Goal: Information Seeking & Learning: Learn about a topic

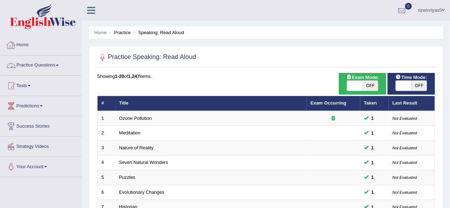
click at [60, 66] on link "Practice Questions" at bounding box center [40, 64] width 81 height 18
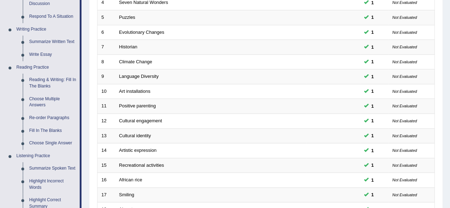
scroll to position [165, 0]
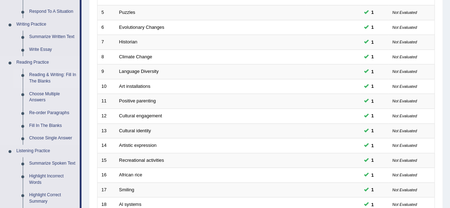
click at [55, 75] on link "Reading & Writing: Fill In The Blanks" at bounding box center [53, 78] width 54 height 19
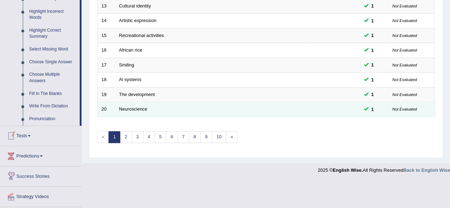
scroll to position [348, 0]
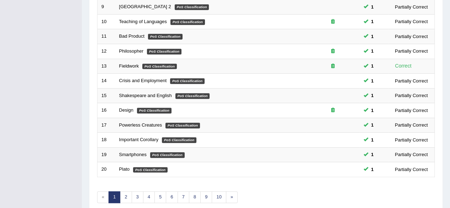
scroll to position [259, 0]
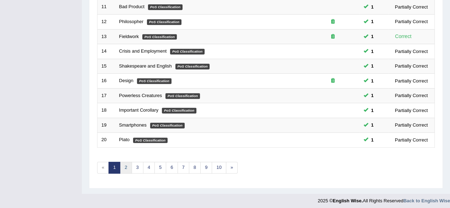
click at [123, 164] on link "2" at bounding box center [126, 168] width 12 height 12
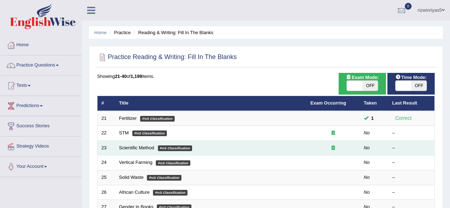
scroll to position [68, 0]
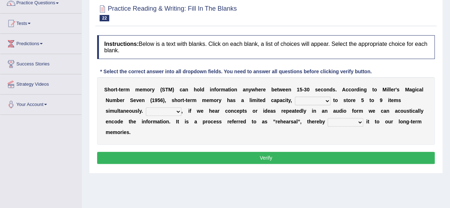
scroll to position [80, 0]
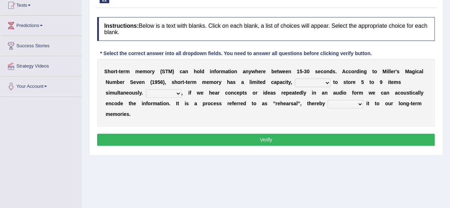
click at [329, 79] on select "being able is able be able unable" at bounding box center [313, 83] width 36 height 9
click at [326, 82] on select "being able is able be able unable" at bounding box center [313, 83] width 36 height 9
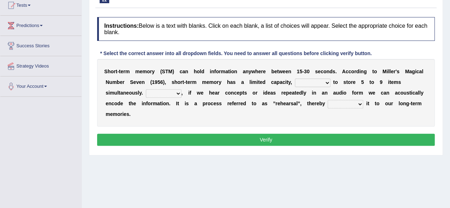
click at [326, 82] on select "being able is able be able unable" at bounding box center [313, 83] width 36 height 9
drag, startPoint x: 321, startPoint y: 81, endPoint x: 328, endPoint y: 81, distance: 7.1
click at [321, 81] on select "being able is able be able unable" at bounding box center [313, 83] width 36 height 9
select select "unable"
click at [295, 79] on select "being able is able be able unable" at bounding box center [313, 83] width 36 height 9
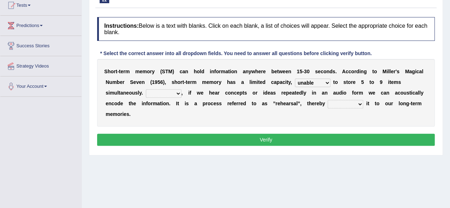
click at [178, 90] on select "However So Moreover Therefore" at bounding box center [164, 93] width 36 height 9
select select "However"
click at [146, 89] on select "However So Moreover Therefore" at bounding box center [164, 93] width 36 height 9
drag, startPoint x: 346, startPoint y: 101, endPoint x: 356, endPoint y: 103, distance: 9.7
click at [346, 101] on select "commit commits commiting commited" at bounding box center [345, 104] width 36 height 9
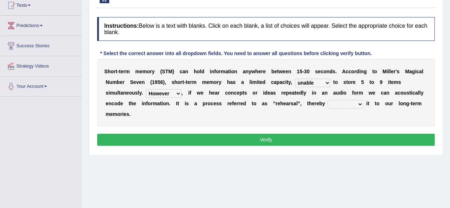
select select "commiting"
click at [327, 100] on select "commit commits commiting commited" at bounding box center [345, 104] width 36 height 9
click at [355, 134] on button "Verify" at bounding box center [265, 140] width 337 height 12
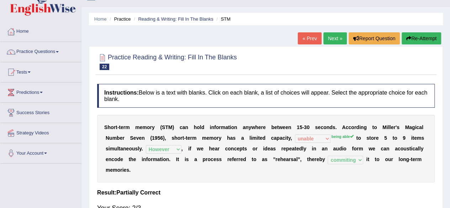
scroll to position [13, 0]
click at [334, 36] on link "Next »" at bounding box center [334, 39] width 23 height 12
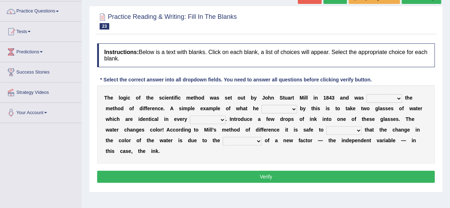
scroll to position [59, 0]
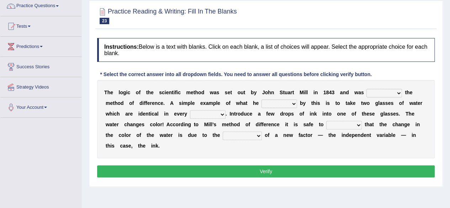
click at [378, 92] on select "pointed claimed demanded named" at bounding box center [384, 93] width 36 height 9
select select "claimed"
click at [366, 89] on select "pointed claimed demanded named" at bounding box center [384, 93] width 36 height 9
click at [286, 102] on select "capped charged found meant" at bounding box center [279, 104] width 36 height 9
select select "meant"
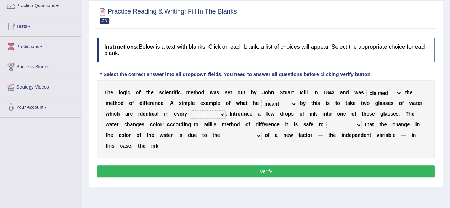
click at [261, 100] on select "capped charged found meant" at bounding box center [279, 104] width 36 height 9
click at [215, 113] on select "thought identity measure respect" at bounding box center [208, 114] width 36 height 9
select select "respect"
click at [190, 110] on select "thought identity measure respect" at bounding box center [208, 114] width 36 height 9
click at [222, 112] on select "thought identity measure respect" at bounding box center [208, 114] width 36 height 9
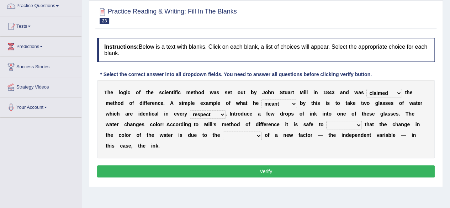
click at [222, 112] on select "thought identity measure respect" at bounding box center [208, 114] width 36 height 9
click at [342, 126] on select "assume discuss prefer acclaim" at bounding box center [344, 125] width 36 height 9
select select "assume"
click at [326, 121] on select "assume discuss prefer acclaim" at bounding box center [344, 125] width 36 height 9
click at [245, 133] on select "introduction magnitude preparation purification" at bounding box center [242, 136] width 39 height 9
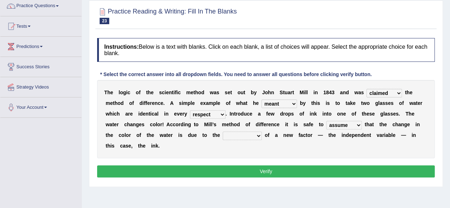
select select "introduction"
click at [223, 132] on select "introduction magnitude preparation purification" at bounding box center [242, 136] width 39 height 9
click at [394, 92] on select "pointed claimed demanded named" at bounding box center [384, 93] width 36 height 9
select select "named"
click at [366, 89] on select "pointed claimed demanded named" at bounding box center [384, 93] width 36 height 9
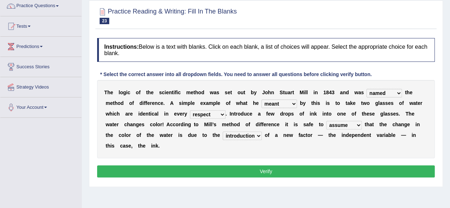
click at [315, 169] on button "Verify" at bounding box center [265, 171] width 337 height 12
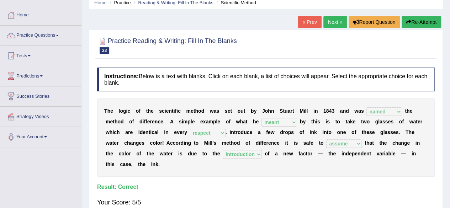
scroll to position [12, 0]
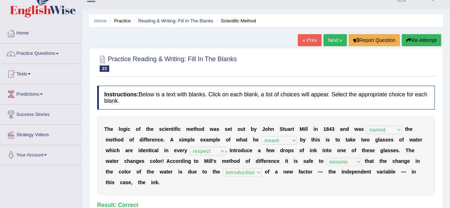
click at [332, 42] on link "Next »" at bounding box center [334, 40] width 23 height 12
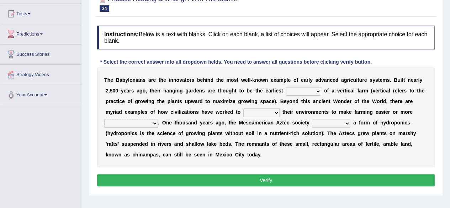
scroll to position [74, 0]
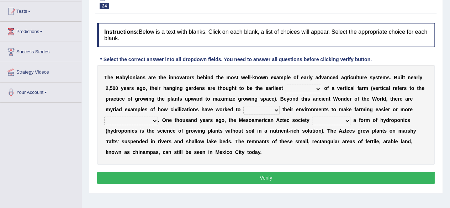
click at [318, 91] on select "prototype failure discredit protocol" at bounding box center [303, 89] width 36 height 9
select select "prototype"
click at [285, 85] on select "prototype failure discredit protocol" at bounding box center [303, 89] width 36 height 9
click at [269, 108] on select "manipulate escape respect disarrange" at bounding box center [261, 110] width 36 height 9
select select "respect"
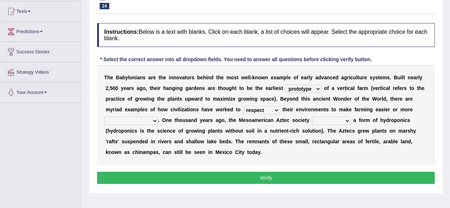
click at [243, 106] on select "manipulate escape respect disarrange" at bounding box center [261, 110] width 36 height 9
click at [151, 122] on select "productive constructive connective counterproductive" at bounding box center [131, 121] width 54 height 9
select select "productive"
click at [104, 117] on select "productive constructive connective counterproductive" at bounding box center [131, 121] width 54 height 9
click at [331, 119] on select "domineered volunteered pioneered engineered" at bounding box center [331, 121] width 38 height 9
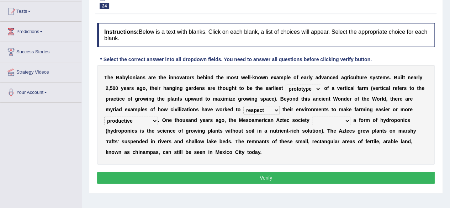
click at [345, 117] on select "domineered volunteered pioneered engineered" at bounding box center [331, 121] width 38 height 9
click at [341, 117] on select "domineered volunteered pioneered engineered" at bounding box center [331, 121] width 38 height 9
select select "pioneered"
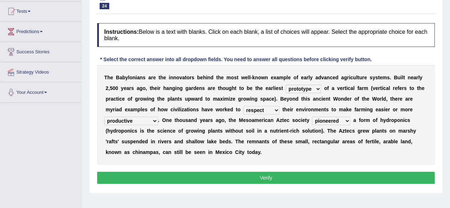
click at [312, 117] on select "domineered volunteered pioneered engineered" at bounding box center [331, 121] width 38 height 9
click at [272, 108] on select "manipulate escape respect disarrange" at bounding box center [261, 110] width 36 height 9
select select "manipulate"
click at [243, 106] on select "manipulate escape respect disarrange" at bounding box center [261, 110] width 36 height 9
click at [318, 90] on select "prototype failure discredit protocol" at bounding box center [303, 89] width 36 height 9
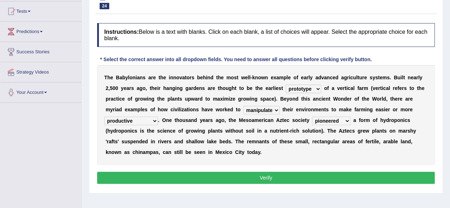
drag, startPoint x: 318, startPoint y: 90, endPoint x: 291, endPoint y: 173, distance: 87.7
click at [318, 90] on select "prototype failure discredit protocol" at bounding box center [303, 89] width 36 height 9
click at [291, 173] on button "Verify" at bounding box center [265, 178] width 337 height 12
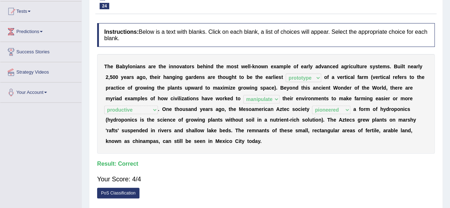
click at [31, 11] on span at bounding box center [29, 11] width 3 height 1
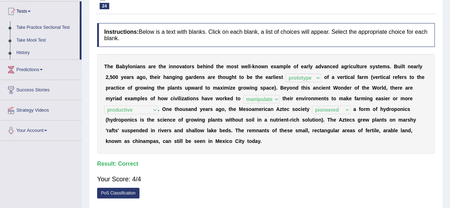
click at [31, 11] on span at bounding box center [29, 11] width 3 height 1
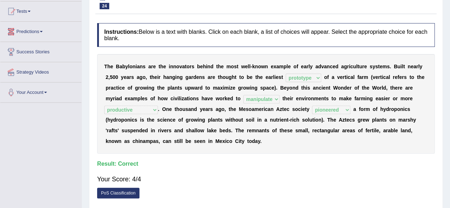
click at [31, 29] on link "Predictions" at bounding box center [40, 31] width 81 height 18
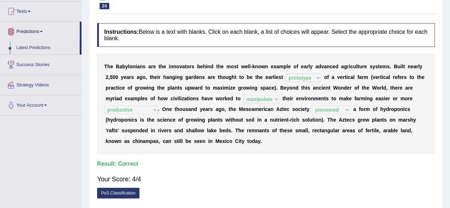
click at [31, 29] on link "Predictions" at bounding box center [39, 31] width 79 height 18
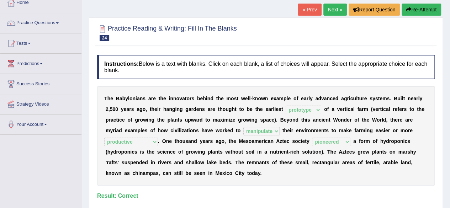
scroll to position [20, 0]
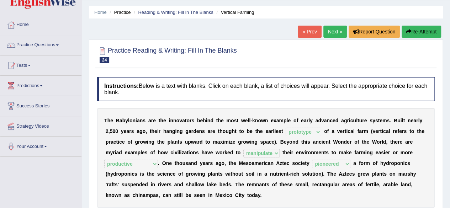
click at [59, 45] on span at bounding box center [57, 44] width 3 height 1
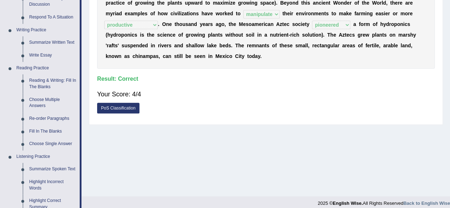
scroll to position [161, 0]
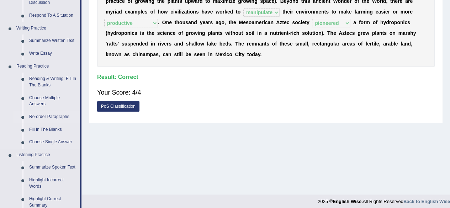
click at [64, 118] on link "Re-order Paragraphs" at bounding box center [53, 117] width 54 height 13
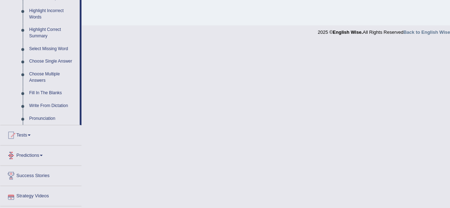
scroll to position [348, 0]
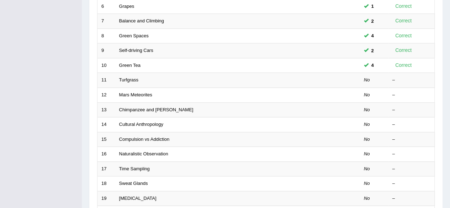
scroll to position [186, 0]
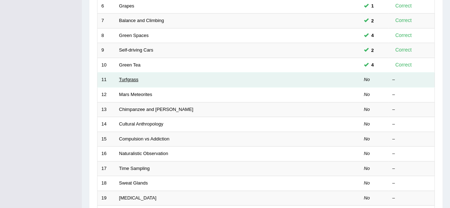
click at [131, 77] on link "Turfgrass" at bounding box center [128, 79] width 19 height 5
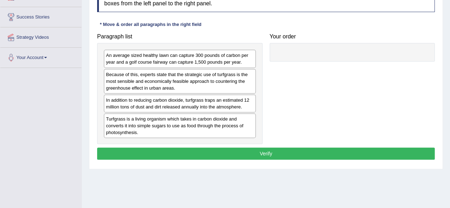
drag, startPoint x: 218, startPoint y: 118, endPoint x: 308, endPoint y: 78, distance: 98.4
click at [256, 113] on div "Turfgrass is a living organism which takes in carbon dioxide and converts it in…" at bounding box center [180, 125] width 152 height 25
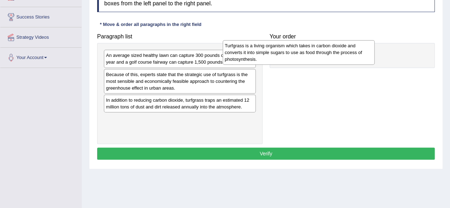
drag, startPoint x: 232, startPoint y: 121, endPoint x: 350, endPoint y: 48, distance: 139.1
click at [350, 48] on div "Turfgrass is a living organism which takes in carbon dioxide and converts it in…" at bounding box center [299, 52] width 152 height 25
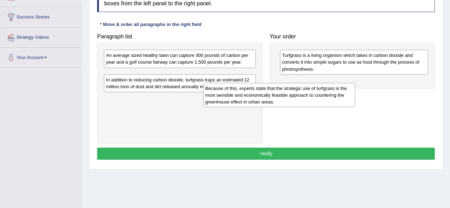
drag, startPoint x: 224, startPoint y: 76, endPoint x: 323, endPoint y: 91, distance: 100.2
click at [323, 91] on div "Because of this, experts state that the strategic use of turfgrass is the most …" at bounding box center [279, 95] width 152 height 25
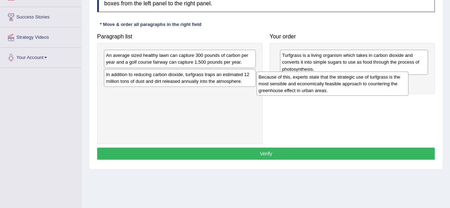
drag, startPoint x: 233, startPoint y: 79, endPoint x: 386, endPoint y: 82, distance: 153.2
click at [386, 82] on div "Because of this, experts state that the strategic use of turfgrass is the most …" at bounding box center [332, 83] width 152 height 25
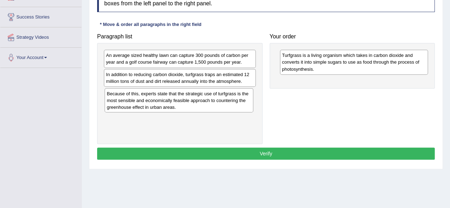
drag, startPoint x: 348, startPoint y: 95, endPoint x: 173, endPoint y: 108, distance: 175.3
click at [173, 108] on div "Because of this, experts state that the strategic use of turfgrass is the most …" at bounding box center [179, 100] width 148 height 25
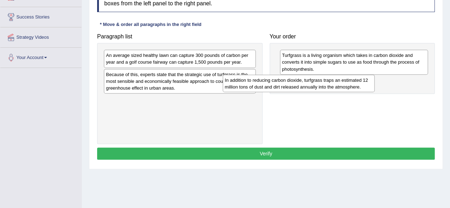
drag, startPoint x: 200, startPoint y: 81, endPoint x: 323, endPoint y: 86, distance: 122.8
click at [323, 86] on div "In addition to reducing carbon dioxide, turfgrass traps an estimated 12 million…" at bounding box center [299, 84] width 152 height 18
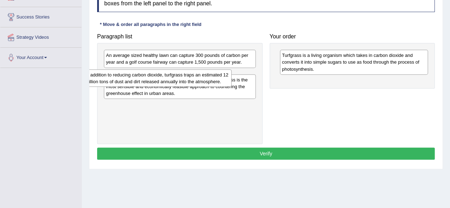
drag, startPoint x: 323, startPoint y: 86, endPoint x: 127, endPoint y: 79, distance: 196.7
click at [127, 79] on div "In addition to reducing carbon dioxide, turfgrass traps an estimated 12 million…" at bounding box center [157, 78] width 148 height 18
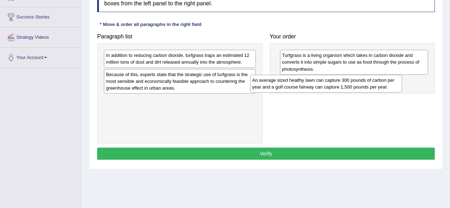
drag, startPoint x: 161, startPoint y: 58, endPoint x: 315, endPoint y: 83, distance: 156.3
click at [315, 83] on div "An average sized healthy lawn can capture 300 pounds of carbon per year and a g…" at bounding box center [326, 84] width 152 height 18
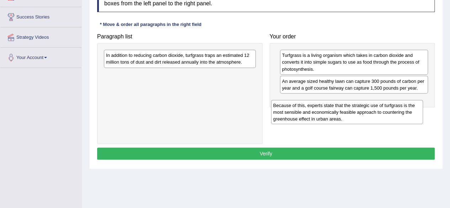
drag, startPoint x: 196, startPoint y: 75, endPoint x: 364, endPoint y: 106, distance: 170.6
click at [364, 106] on div "Because of this, experts state that the strategic use of turfgrass is the most …" at bounding box center [347, 112] width 152 height 25
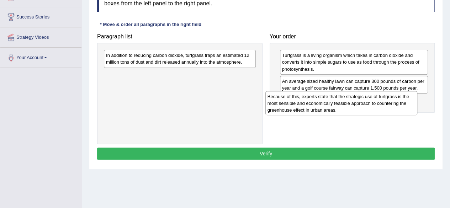
drag, startPoint x: 210, startPoint y: 76, endPoint x: 372, endPoint y: 99, distance: 163.3
click at [372, 99] on div "Because of this, experts state that the strategic use of turfgrass is the most …" at bounding box center [341, 103] width 152 height 25
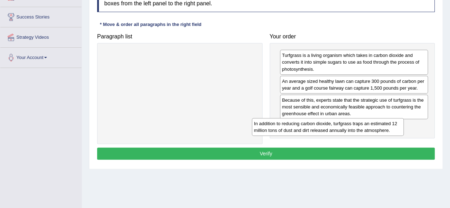
drag, startPoint x: 176, startPoint y: 56, endPoint x: 323, endPoint y: 124, distance: 162.9
click at [323, 124] on div "In addition to reducing carbon dioxide, turfgrass traps an estimated 12 million…" at bounding box center [328, 127] width 152 height 18
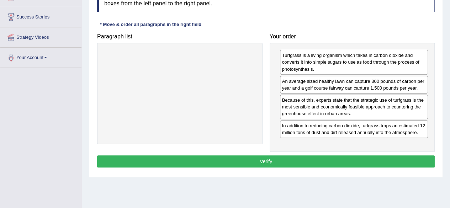
click at [287, 158] on button "Verify" at bounding box center [265, 161] width 337 height 12
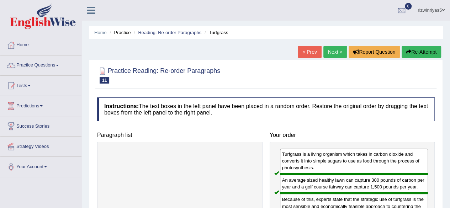
click at [425, 52] on button "Re-Attempt" at bounding box center [420, 52] width 39 height 12
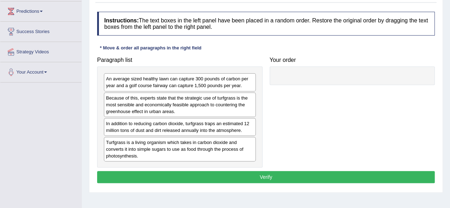
scroll to position [100, 0]
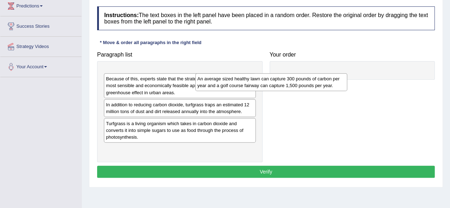
drag, startPoint x: 180, startPoint y: 79, endPoint x: 273, endPoint y: 84, distance: 93.6
click at [273, 84] on div "An average sized healthy lawn can capture 300 pounds of carbon per year and a g…" at bounding box center [271, 82] width 152 height 18
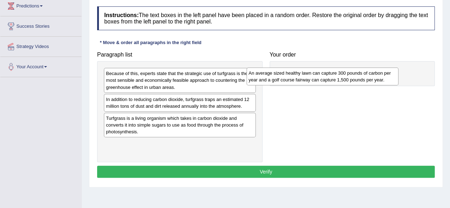
drag, startPoint x: 236, startPoint y: 73, endPoint x: 379, endPoint y: 72, distance: 142.5
click at [379, 72] on div "An average sized healthy lawn can capture 300 pounds of carbon per year and a g…" at bounding box center [322, 77] width 152 height 18
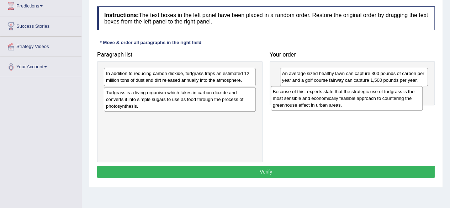
drag, startPoint x: 184, startPoint y: 81, endPoint x: 351, endPoint y: 98, distance: 167.7
click at [351, 98] on div "Because of this, experts state that the strategic use of turfgrass is the most …" at bounding box center [347, 98] width 152 height 25
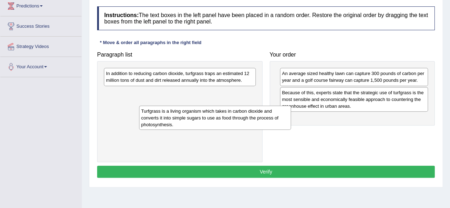
drag, startPoint x: 208, startPoint y: 95, endPoint x: 243, endPoint y: 113, distance: 39.7
click at [243, 113] on div "Turfgrass is a living organism which takes in carbon dioxide and converts it in…" at bounding box center [215, 118] width 152 height 25
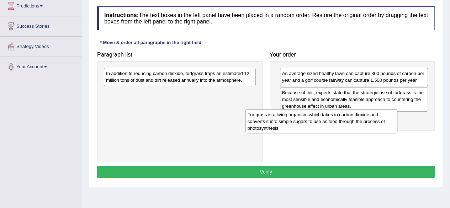
drag, startPoint x: 218, startPoint y: 97, endPoint x: 359, endPoint y: 119, distance: 143.2
click at [359, 119] on div "Turfgrass is a living organism which takes in carbon dioxide and converts it in…" at bounding box center [321, 121] width 152 height 25
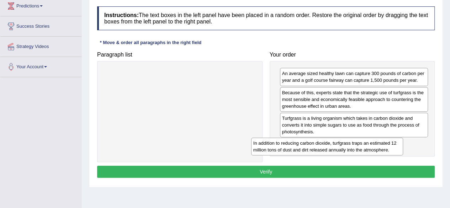
drag, startPoint x: 239, startPoint y: 70, endPoint x: 386, endPoint y: 140, distance: 162.8
click at [386, 140] on div "In addition to reducing carbon dioxide, turfgrass traps an estimated 12 million…" at bounding box center [327, 147] width 152 height 18
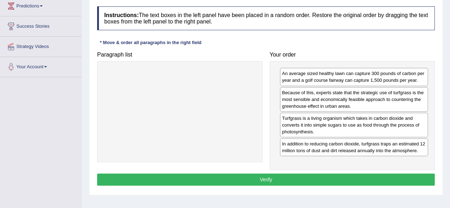
click at [318, 177] on button "Verify" at bounding box center [265, 179] width 337 height 12
